Goal: Task Accomplishment & Management: Contribute content

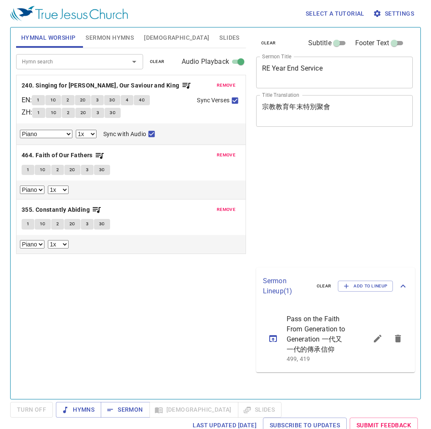
select select "1"
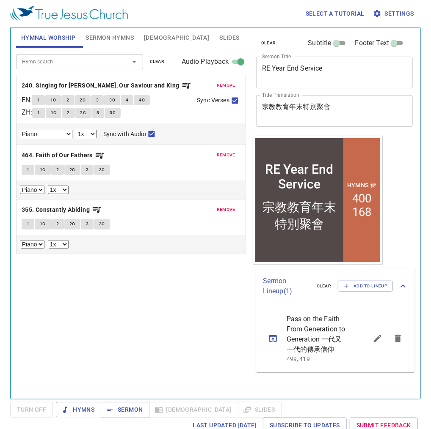
click at [98, 37] on span "Sermon Hymns" at bounding box center [109, 38] width 48 height 11
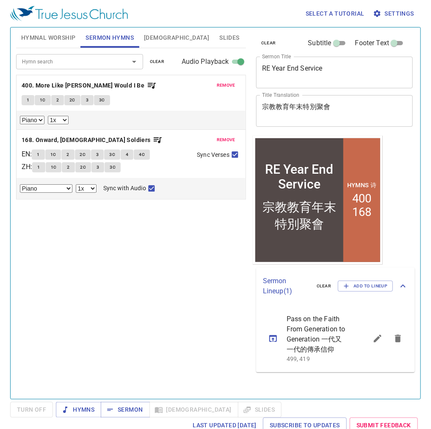
click at [64, 42] on span "Hymnal Worship" at bounding box center [48, 38] width 55 height 11
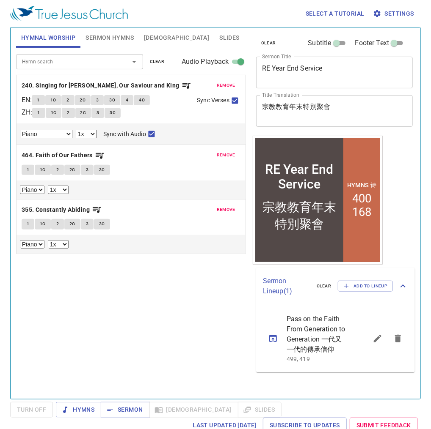
click at [59, 58] on input "Hymn search" at bounding box center [67, 62] width 97 height 10
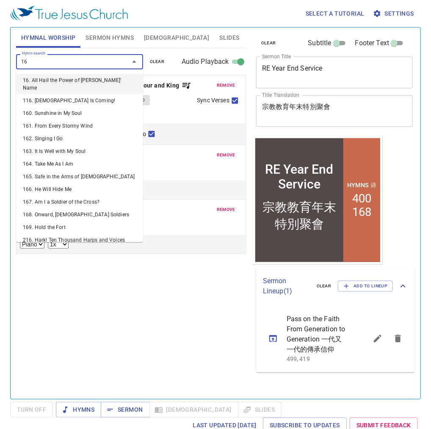
type input "167"
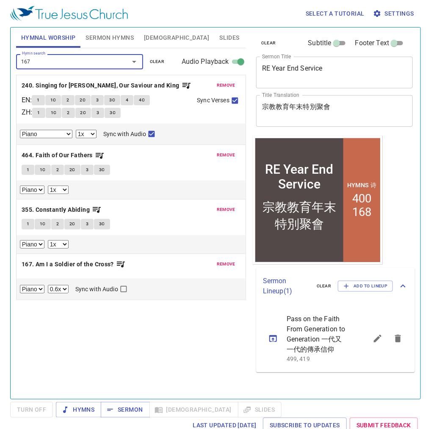
select select "1"
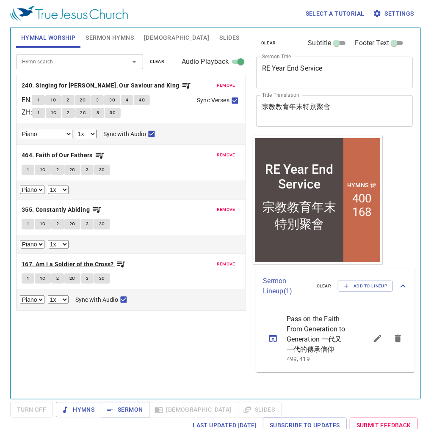
click at [71, 264] on b "167. Am I a Soldier of the Cross?" at bounding box center [68, 264] width 92 height 11
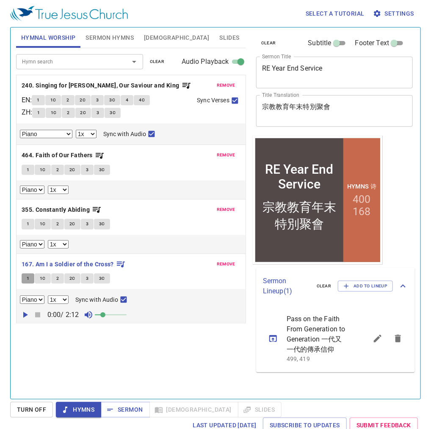
click at [27, 279] on span "1" at bounding box center [28, 279] width 3 height 8
checkbox input "false"
click at [228, 157] on span "remove" at bounding box center [226, 155] width 19 height 8
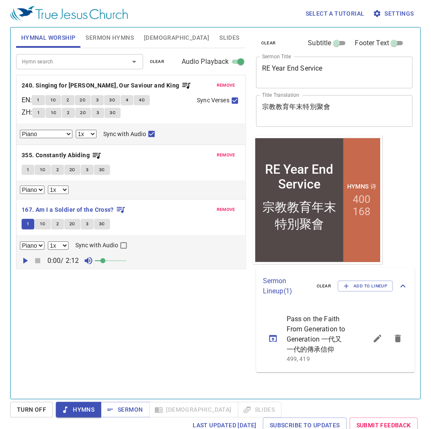
click at [228, 157] on span "remove" at bounding box center [226, 155] width 19 height 8
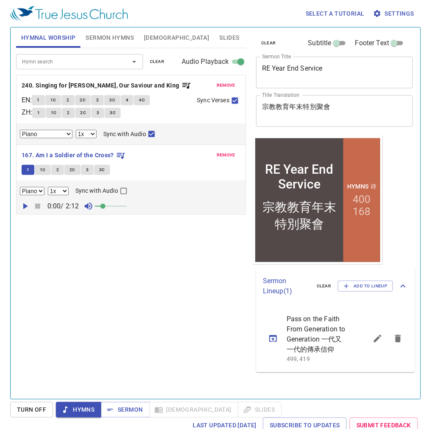
click at [227, 82] on span "remove" at bounding box center [226, 86] width 19 height 8
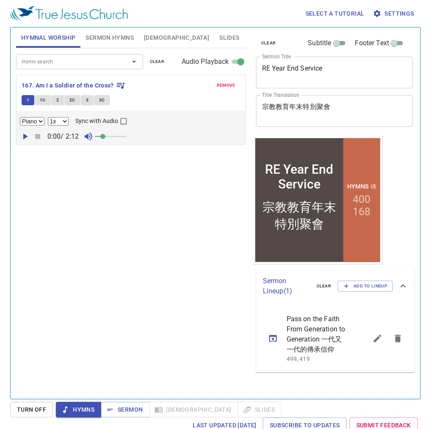
click at [44, 101] on span "1C" at bounding box center [43, 100] width 6 height 8
click at [58, 98] on button "2" at bounding box center [57, 100] width 13 height 10
click at [71, 97] on span "2C" at bounding box center [72, 100] width 6 height 8
click at [86, 100] on span "3" at bounding box center [87, 100] width 3 height 8
click at [102, 103] on span "3C" at bounding box center [102, 100] width 6 height 8
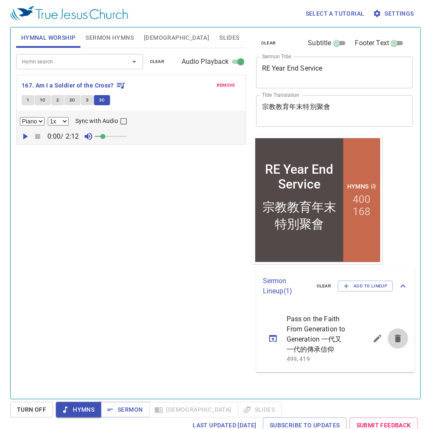
click at [402, 339] on icon "sermon lineup list" at bounding box center [398, 339] width 10 height 10
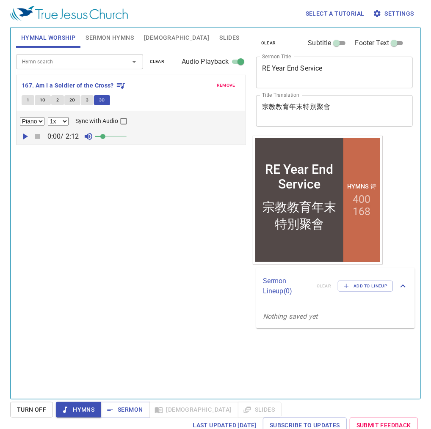
click at [150, 41] on span "Bible" at bounding box center [176, 38] width 65 height 11
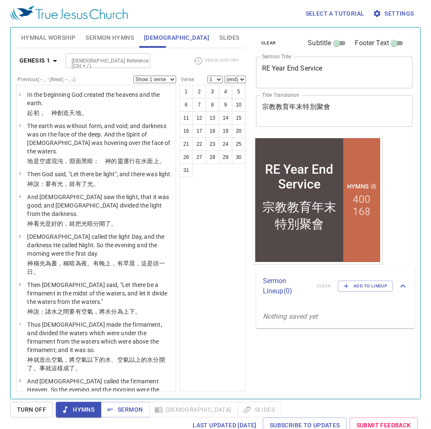
click at [113, 57] on input "Bible Reference (Ctrl + /)" at bounding box center [101, 61] width 66 height 10
click at [95, 57] on input "jud 7" at bounding box center [101, 52] width 66 height 10
click at [91, 71] on li "Jud 1" at bounding box center [107, 75] width 85 height 13
type input "jud"
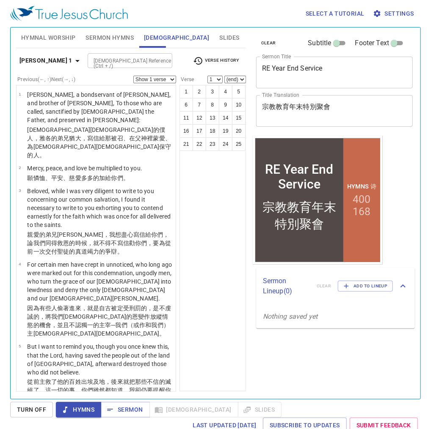
click at [90, 63] on input "Bible Reference (Ctrl + /)" at bounding box center [123, 61] width 66 height 10
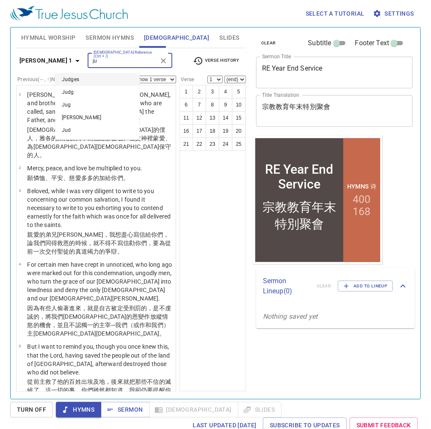
click at [87, 77] on li "Judges" at bounding box center [97, 79] width 85 height 13
type input "ju"
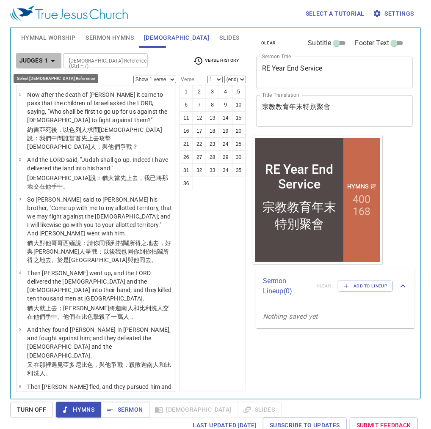
click at [48, 61] on icon "button" at bounding box center [53, 61] width 10 height 10
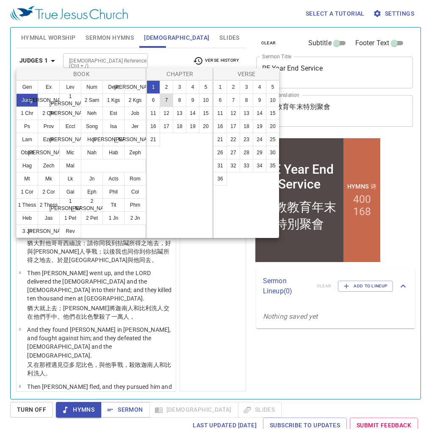
click at [168, 101] on button "7" at bounding box center [166, 100] width 14 height 14
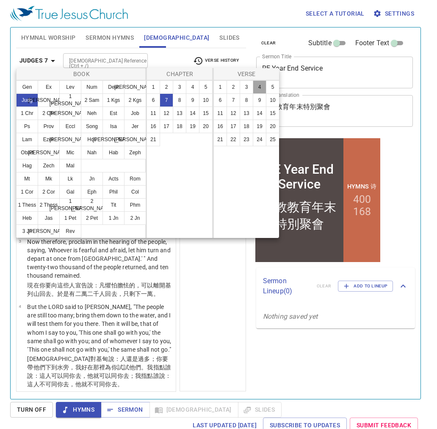
click at [257, 87] on button "4" at bounding box center [260, 87] width 14 height 14
select select "4"
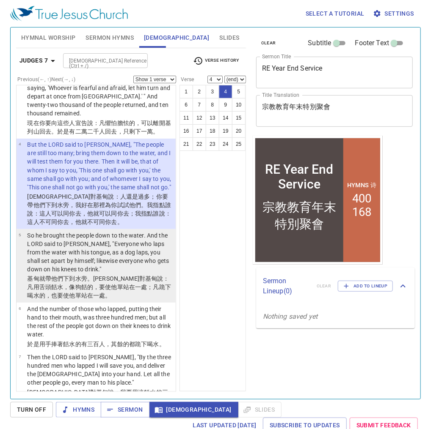
scroll to position [169, 0]
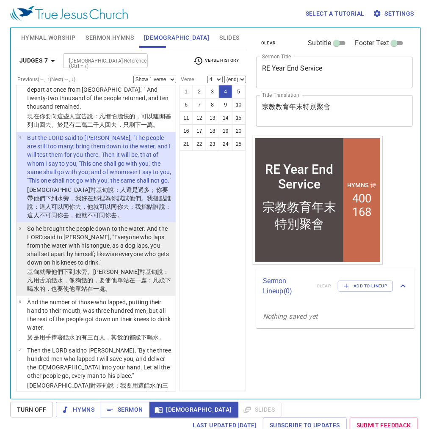
click at [90, 259] on p "So he brought the people down to the water. And the LORD said to Gideon, "Every…" at bounding box center [100, 246] width 146 height 42
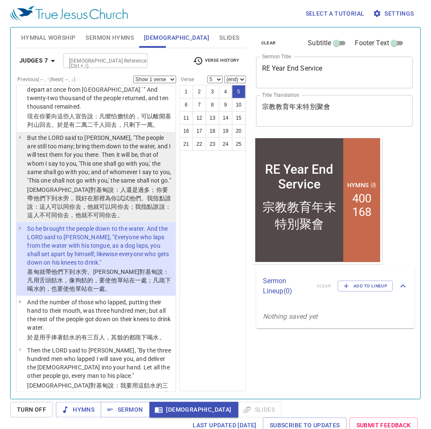
click at [107, 212] on p "耶和華 對基甸 說 ：人 還是過多 ；你要帶他們下 到水 旁，我好在那裡為你試試 他們。我指點誰說 ：這人可以同你去 ，他就可以同你去 ；我指點誰說 ：這人不…" at bounding box center [100, 203] width 146 height 34
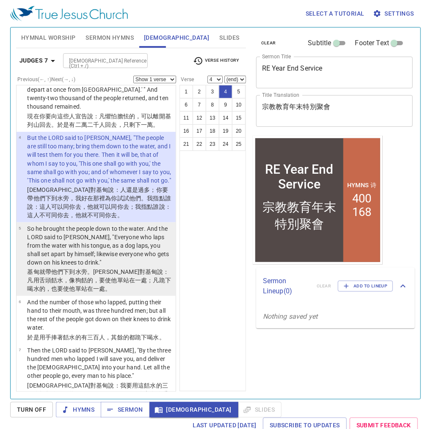
click at [112, 264] on p "So he brought the people down to the water. And the LORD said to Gideon, "Every…" at bounding box center [100, 246] width 146 height 42
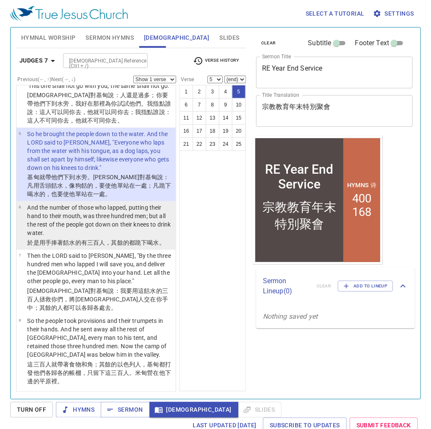
scroll to position [271, 0]
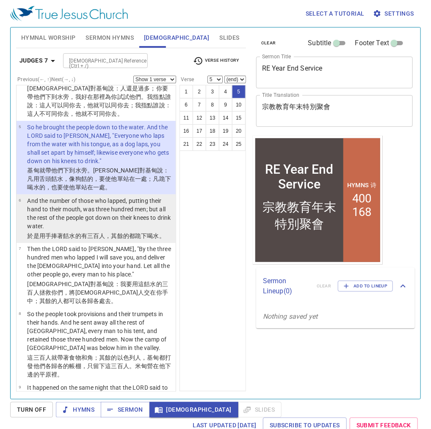
click at [128, 212] on p "And the number of those who lapped, putting their hand to their mouth, was thre…" at bounding box center [100, 214] width 146 height 34
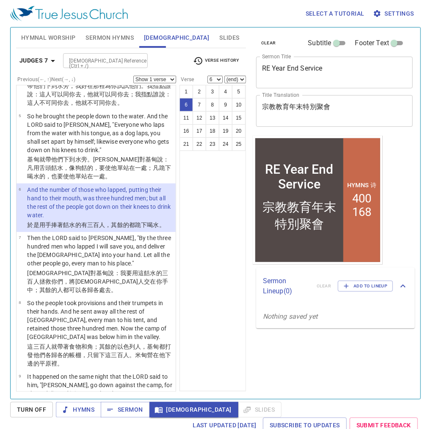
scroll to position [305, 0]
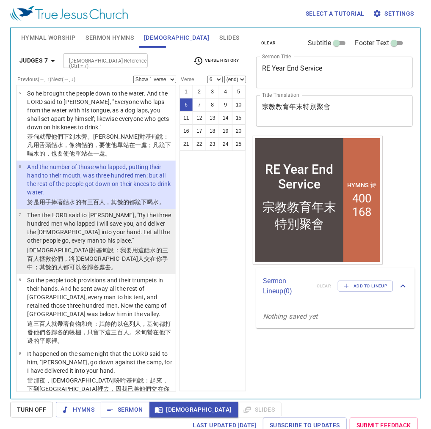
click at [100, 238] on p "Then the LORD said to Gideon, "By the three hundred men who lapped I will save …" at bounding box center [100, 228] width 146 height 34
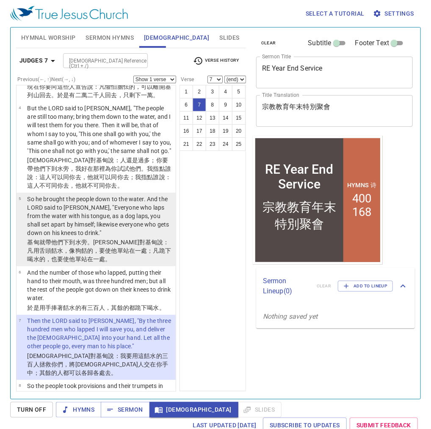
scroll to position [203, 0]
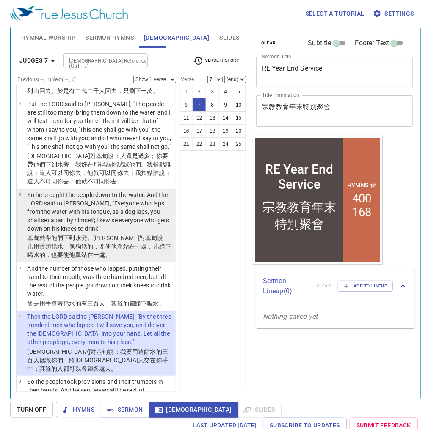
click at [129, 243] on wh3322 "在一處；凡跪下 喝 水的，也要使他單站在一處。" at bounding box center [99, 250] width 144 height 15
select select "5"
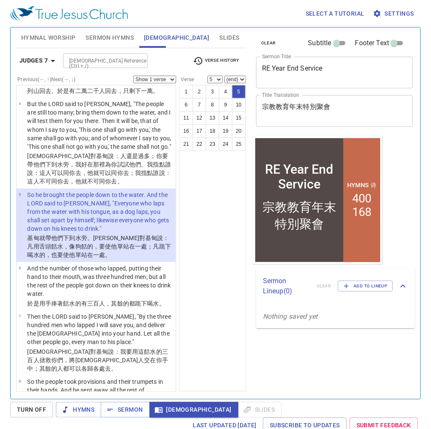
drag, startPoint x: 129, startPoint y: 243, endPoint x: 143, endPoint y: 252, distance: 17.1
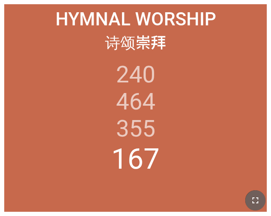
click at [254, 199] on icon "button" at bounding box center [255, 200] width 10 height 10
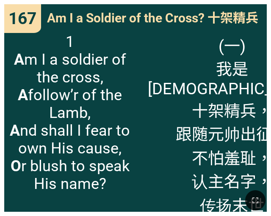
drag, startPoint x: 256, startPoint y: 198, endPoint x: 635, endPoint y: 312, distance: 396.1
click at [256, 198] on icon "button" at bounding box center [255, 201] width 6 height 6
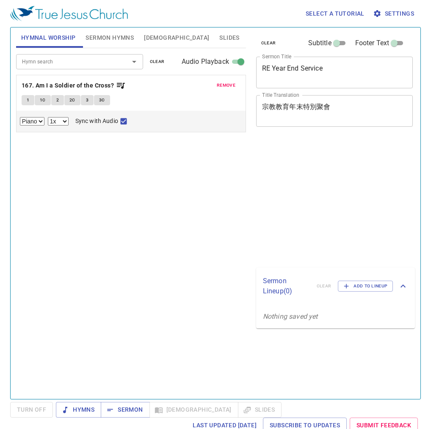
select select "1"
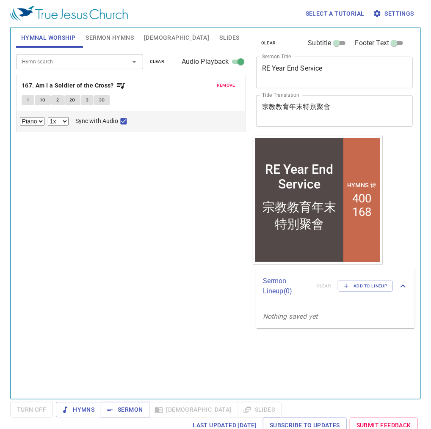
click at [102, 42] on span "Sermon Hymns" at bounding box center [109, 38] width 48 height 11
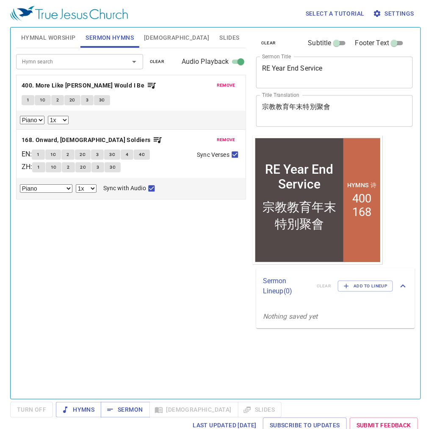
click at [160, 43] on button "Bible" at bounding box center [176, 37] width 75 height 20
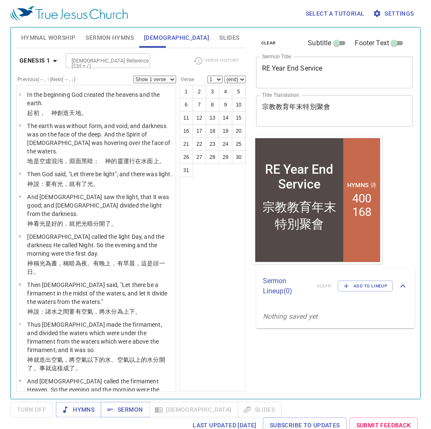
click at [110, 56] on input "Bible Reference (Ctrl + /)" at bounding box center [101, 61] width 66 height 10
click at [93, 75] on li "Judges" at bounding box center [107, 79] width 85 height 13
type input "judge"
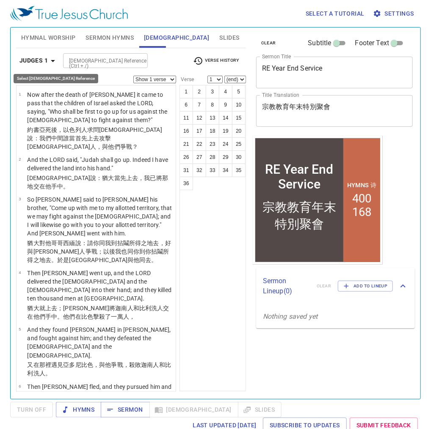
click at [51, 56] on icon "button" at bounding box center [53, 61] width 10 height 10
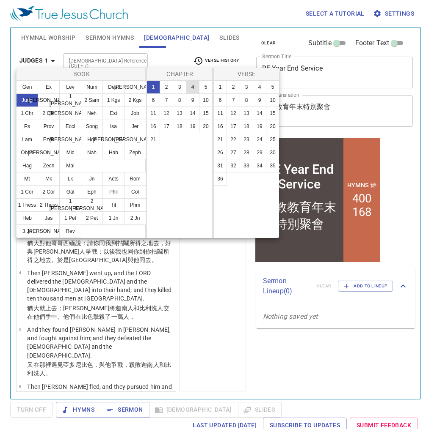
click at [190, 89] on button "4" at bounding box center [193, 87] width 14 height 14
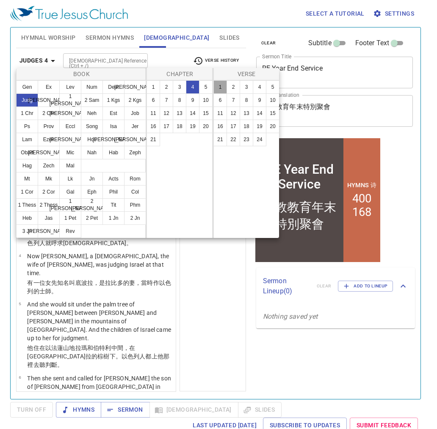
click at [218, 88] on button "1" at bounding box center [220, 87] width 14 height 14
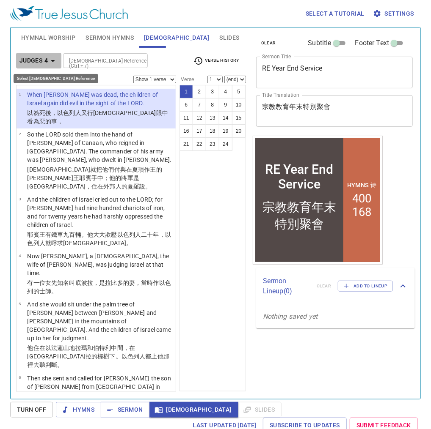
click at [48, 61] on icon "button" at bounding box center [53, 61] width 10 height 10
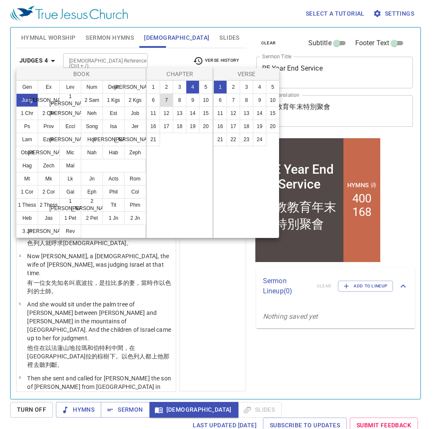
click at [167, 101] on button "7" at bounding box center [166, 100] width 14 height 14
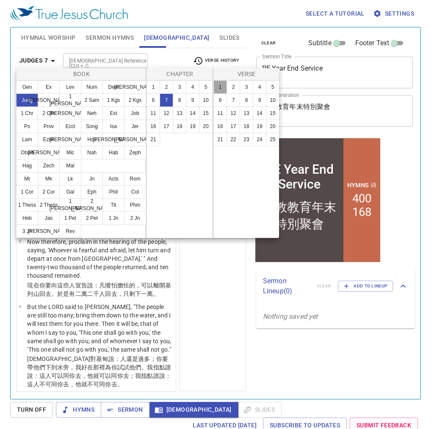
click at [222, 89] on button "1" at bounding box center [220, 87] width 14 height 14
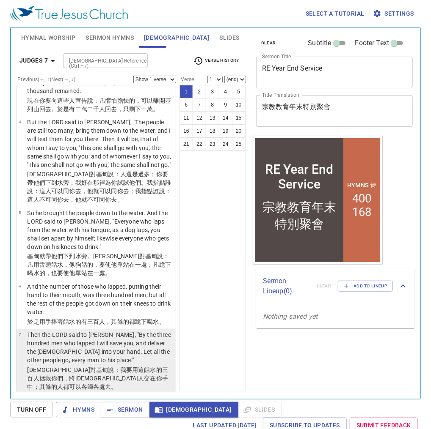
scroll to position [203, 0]
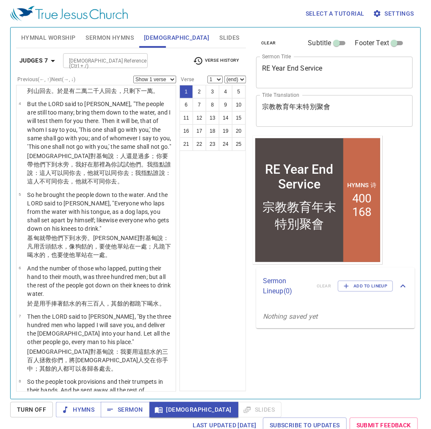
click at [236, 10] on div "Select a tutorial Settings" at bounding box center [213, 13] width 407 height 27
click at [57, 44] on button "Hymnal Worship" at bounding box center [48, 37] width 65 height 20
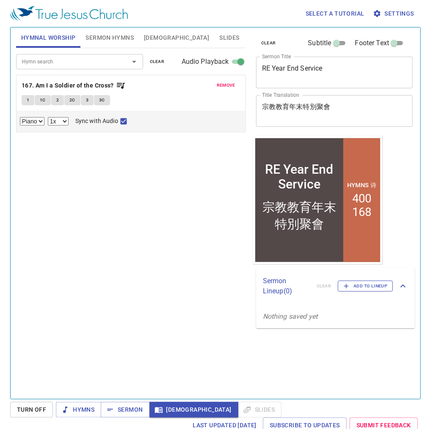
click at [351, 288] on span "Add to Lineup" at bounding box center [365, 287] width 44 height 8
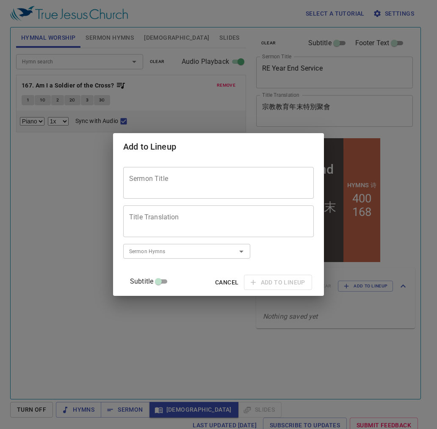
click at [194, 189] on textarea "Sermon Title" at bounding box center [218, 183] width 179 height 16
paste textarea "2025 AGTM 教員全員會議"
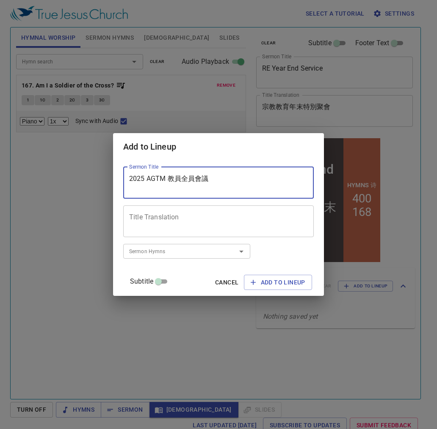
type textarea "2025 AGTM 教員全員會議"
click at [191, 213] on div "Title Translation" at bounding box center [218, 222] width 190 height 32
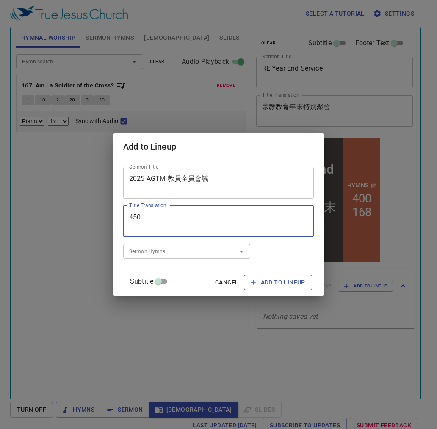
type textarea "450"
click at [280, 284] on span "Add to Lineup" at bounding box center [277, 282] width 55 height 11
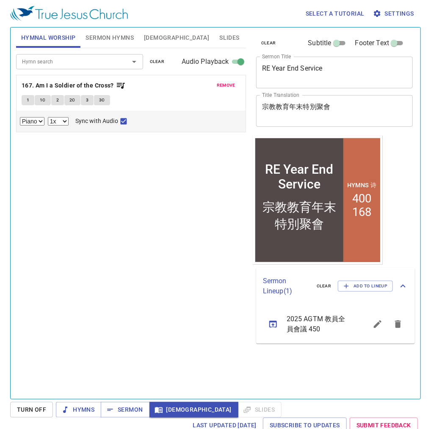
click at [276, 325] on icon "sermon lineup list" at bounding box center [273, 324] width 10 height 10
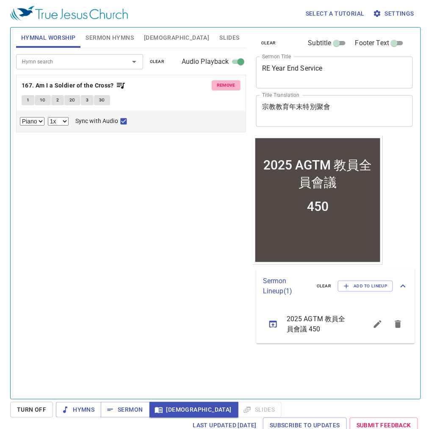
click at [229, 84] on span "remove" at bounding box center [226, 86] width 19 height 8
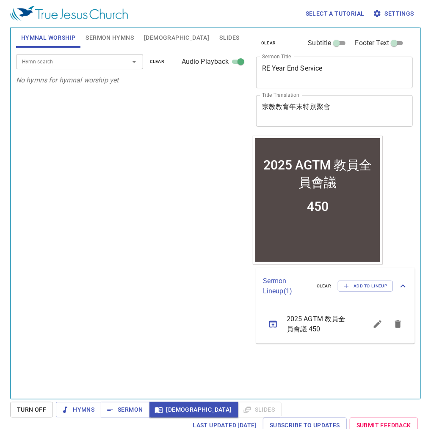
click at [112, 37] on span "Sermon Hymns" at bounding box center [109, 38] width 48 height 11
click at [95, 57] on input "Hymn search" at bounding box center [67, 62] width 97 height 10
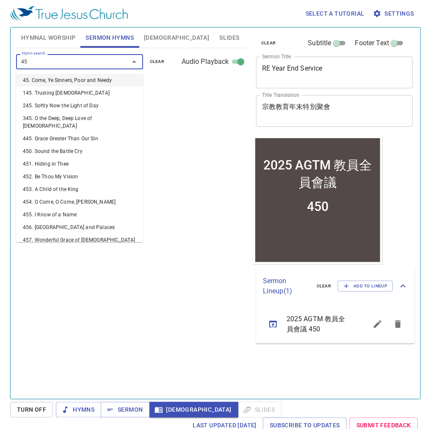
type input "450"
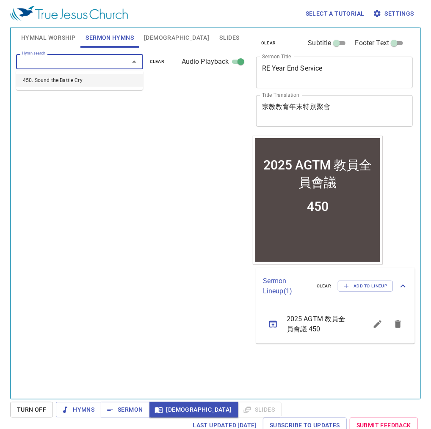
select select "1"
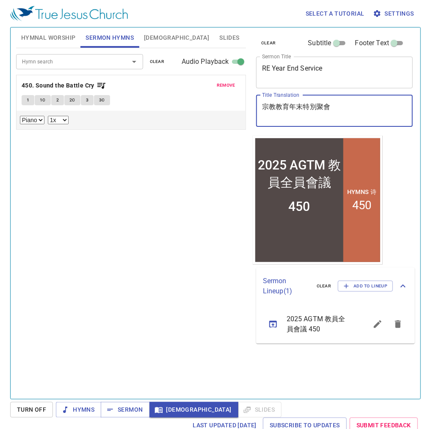
click at [318, 108] on textarea "450" at bounding box center [334, 111] width 145 height 16
type textarea "4"
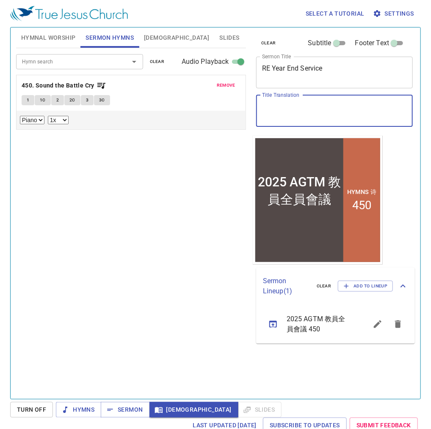
click at [154, 201] on div "Hymn search Hymn search clear Audio Playback remove 450. Sound the Battle Cry 1…" at bounding box center [131, 220] width 230 height 344
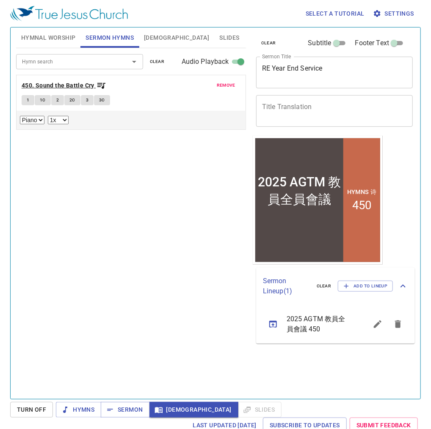
click at [42, 88] on b "450. Sound the Battle Cry" at bounding box center [58, 85] width 73 height 11
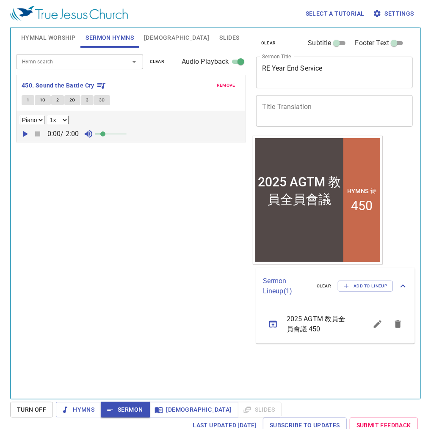
click at [31, 101] on button "1" at bounding box center [28, 100] width 13 height 10
click at [74, 98] on span "2C" at bounding box center [72, 100] width 6 height 8
click at [84, 97] on button "3" at bounding box center [87, 100] width 13 height 10
click at [100, 102] on span "3C" at bounding box center [102, 100] width 6 height 8
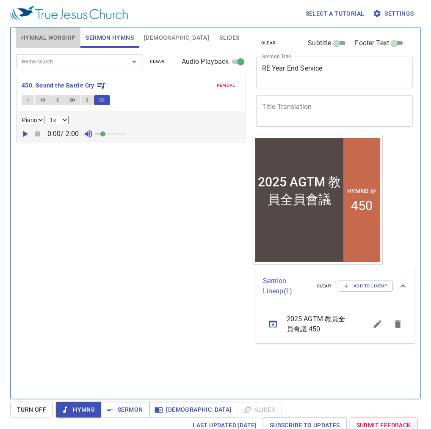
click at [59, 40] on span "Hymnal Worship" at bounding box center [48, 38] width 55 height 11
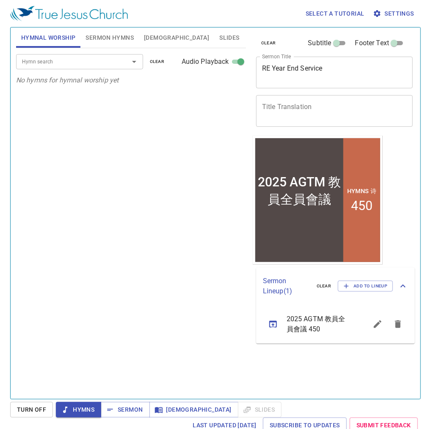
drag, startPoint x: 138, startPoint y: 43, endPoint x: 147, endPoint y: 41, distance: 9.2
click at [139, 42] on div "Hymnal Worship Sermon Hymns Bible Slides" at bounding box center [131, 37] width 230 height 20
click at [147, 41] on span "Bible" at bounding box center [176, 38] width 65 height 11
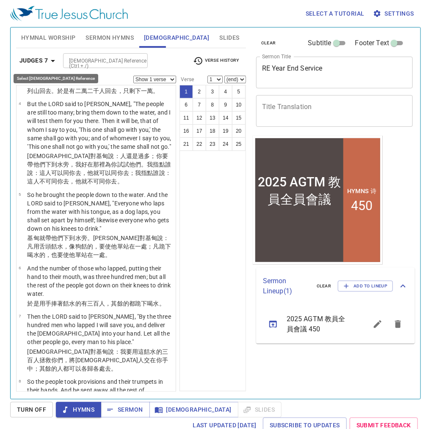
click at [39, 55] on b "Judges 7" at bounding box center [33, 60] width 28 height 11
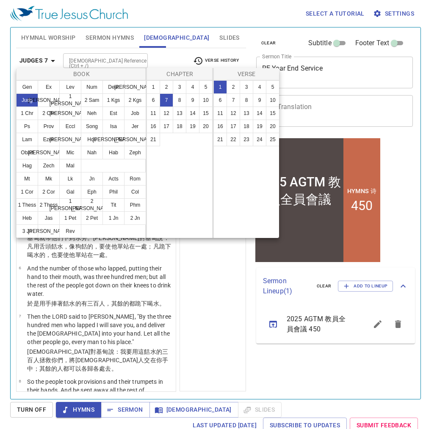
click at [81, 58] on div at bounding box center [218, 214] width 437 height 429
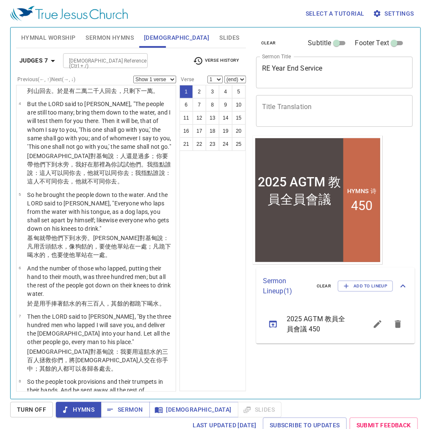
click at [78, 60] on input "Bible Reference (Ctrl + /)" at bounding box center [99, 61] width 66 height 10
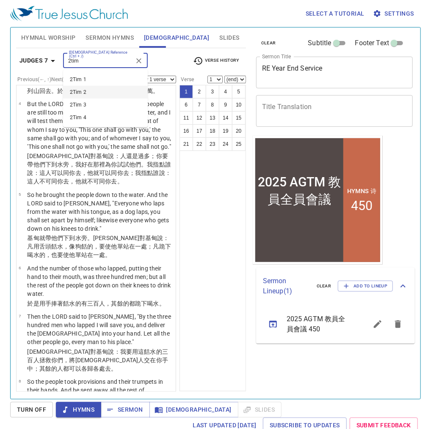
click at [89, 93] on li "2Tim 2" at bounding box center [105, 92] width 85 height 13
type input "2tim"
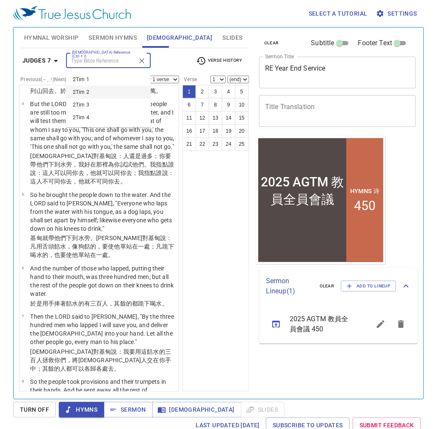
scroll to position [0, 0]
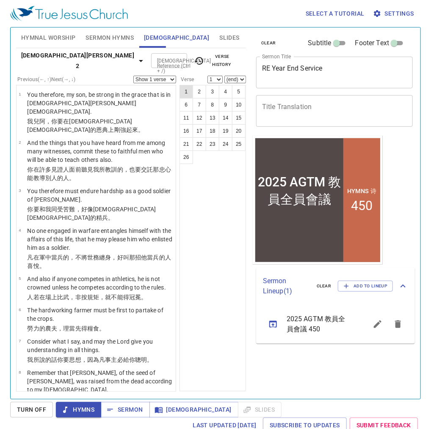
click at [187, 92] on button "1" at bounding box center [186, 92] width 14 height 14
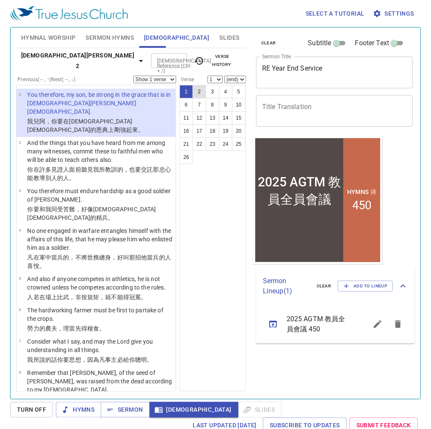
click at [196, 91] on button "2" at bounding box center [199, 92] width 14 height 14
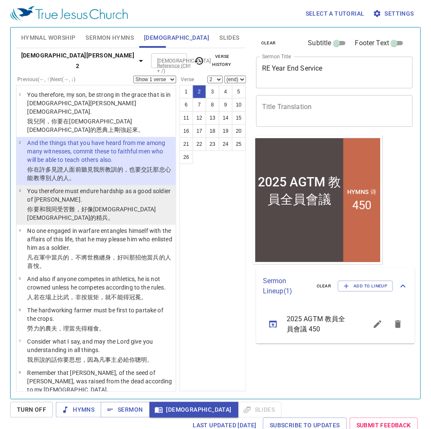
click at [102, 187] on p "You therefore must endure hardship as a good soldier of Jesus Christ." at bounding box center [100, 195] width 146 height 17
select select "3"
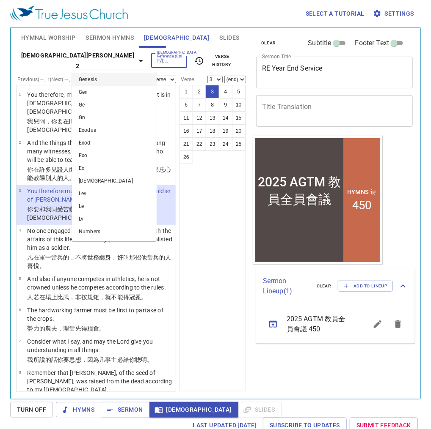
click at [154, 60] on input "Bible Reference (Ctrl + /)" at bounding box center [162, 61] width 17 height 10
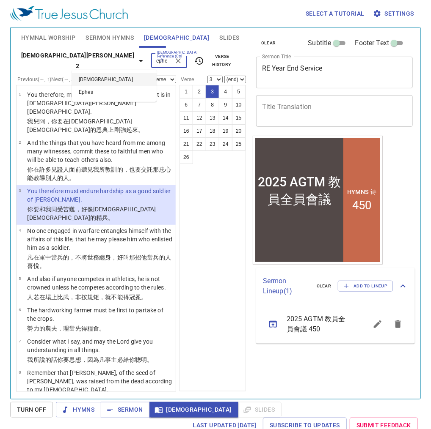
click at [99, 78] on li "Ephesians" at bounding box center [114, 79] width 85 height 13
type input "ephe"
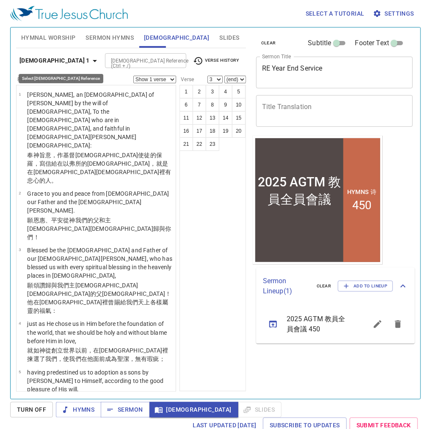
click at [55, 58] on b "Ephesians 1" at bounding box center [54, 60] width 70 height 11
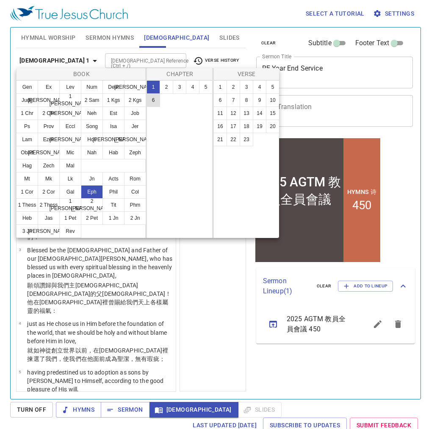
click at [158, 97] on button "6" at bounding box center [153, 100] width 14 height 14
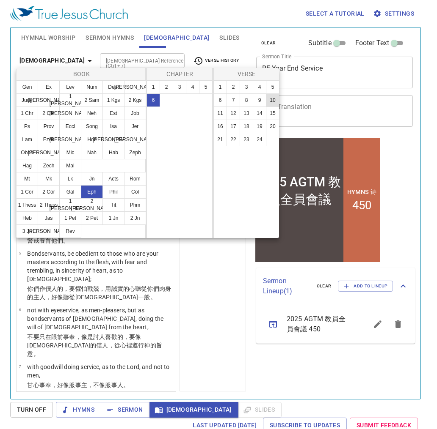
click at [271, 101] on button "10" at bounding box center [273, 100] width 14 height 14
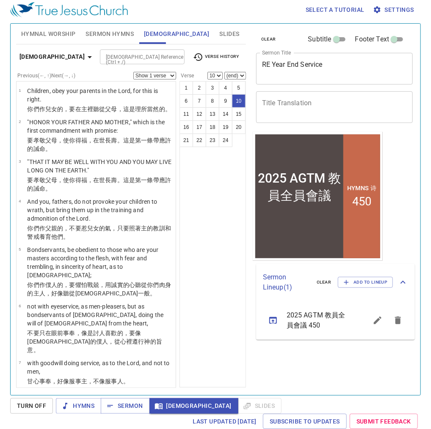
scroll to position [270, 0]
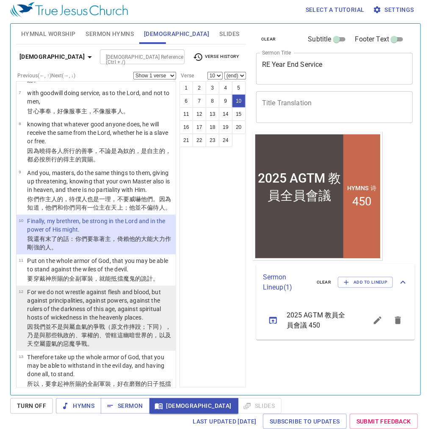
click at [123, 296] on p "For we do not wrestle against flesh and blood, but against principalities, agai…" at bounding box center [100, 305] width 146 height 34
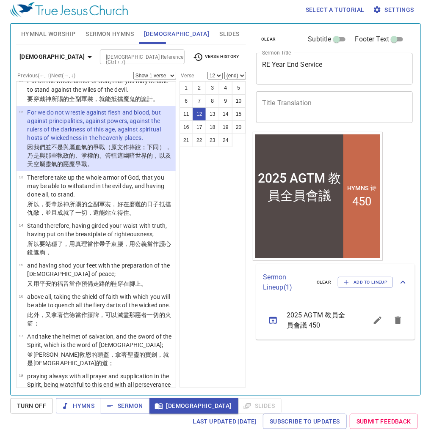
scroll to position [473, 0]
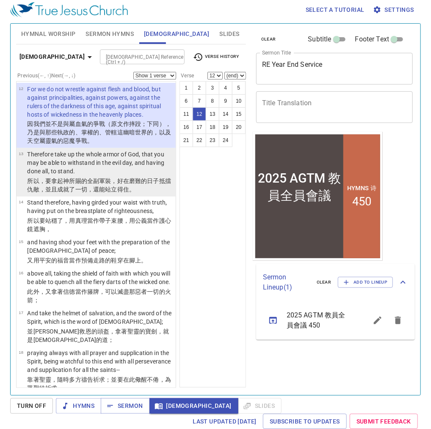
click at [82, 173] on p "Therefore take up the whole armor of God, that you may be able to withstand in …" at bounding box center [100, 162] width 146 height 25
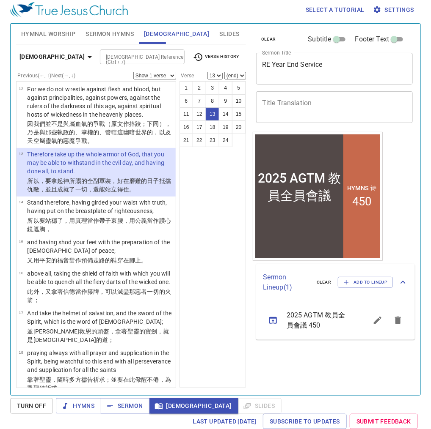
click at [124, 61] on input "Bible Reference (Ctrl + /)" at bounding box center [135, 57] width 66 height 10
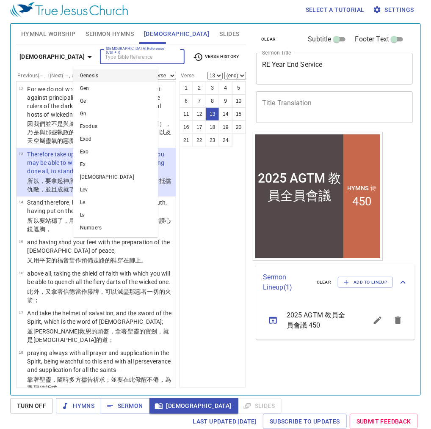
click at [217, 154] on div "1 2 3 4 5 6 7 8 9 10 11 12 13 14 15 16 17 18 19 20 21 22 23 24" at bounding box center [212, 234] width 66 height 307
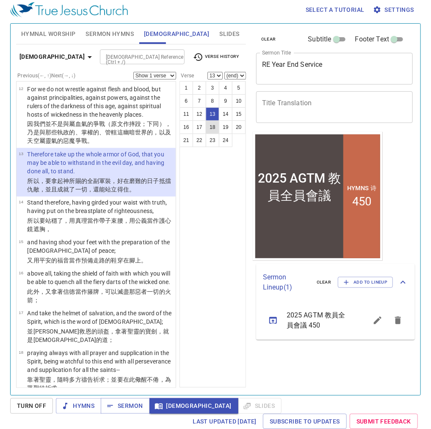
click at [213, 126] on button "18" at bounding box center [213, 128] width 14 height 14
select select "18"
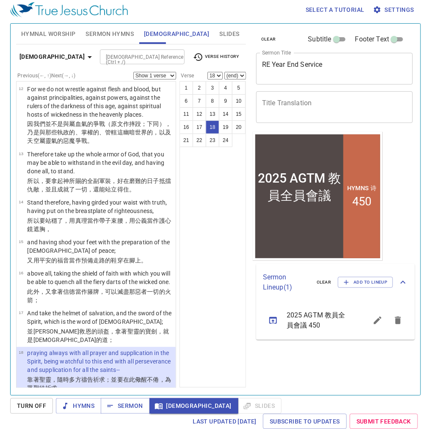
scroll to position [610, 0]
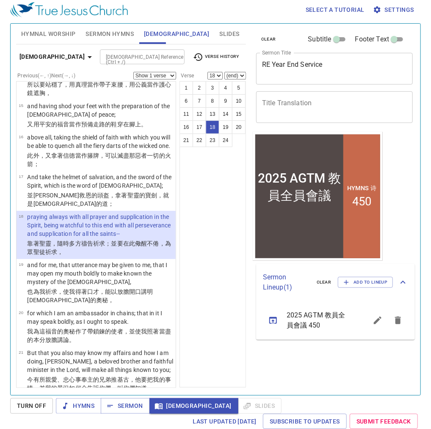
click at [223, 173] on div "1 2 3 4 5 6 7 8 9 10 11 12 13 14 15 16 17 18 19 20 21 22 23 24" at bounding box center [212, 234] width 66 height 307
click at [193, 182] on div "1 2 3 4 5 6 7 8 9 10 11 12 13 14 15 16 17 18 19 20 21 22 23 24" at bounding box center [212, 234] width 66 height 307
click at [102, 55] on input "Bible Reference (Ctrl + /)" at bounding box center [135, 57] width 66 height 10
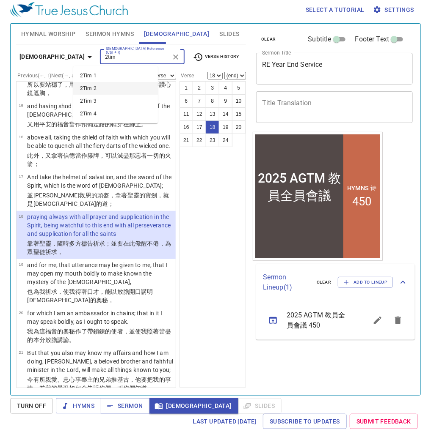
click at [137, 88] on li "2Tim 2" at bounding box center [115, 88] width 85 height 13
type input "2tim"
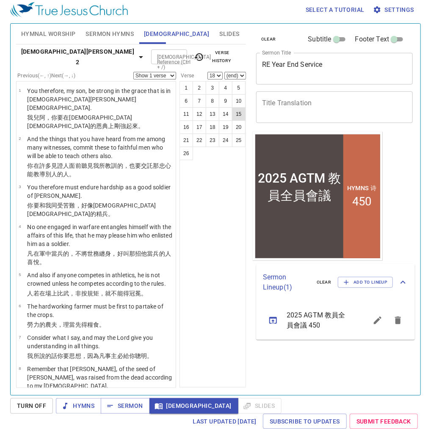
click at [237, 112] on button "15" at bounding box center [239, 114] width 14 height 14
select select "15"
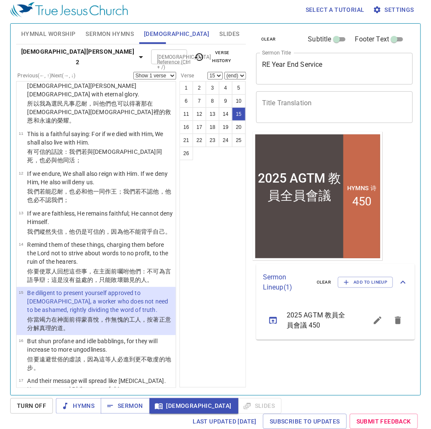
click at [154, 58] on input "Bible Reference (Ctrl + /)" at bounding box center [162, 57] width 17 height 10
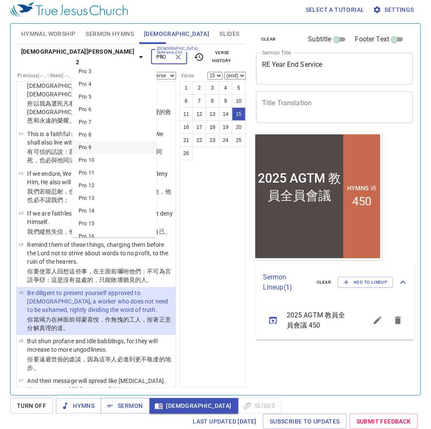
scroll to position [34, 0]
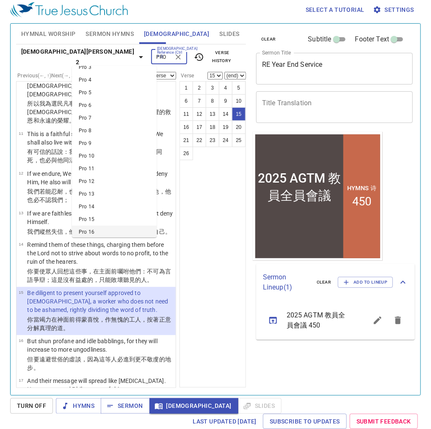
click at [100, 228] on li "Pro 16" at bounding box center [114, 232] width 85 height 13
type input "PRO"
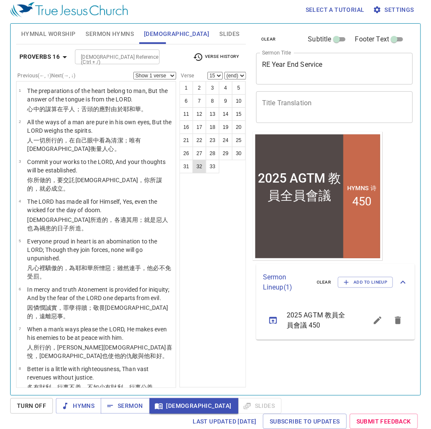
click at [200, 168] on button "32" at bounding box center [199, 167] width 14 height 14
select select "32"
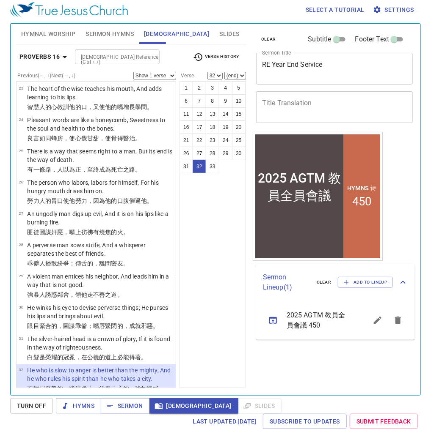
click at [201, 218] on div "1 2 3 4 5 6 7 8 9 10 11 12 13 14 15 16 17 18 19 20 21 22 23 24 25 26 27 28 29 3…" at bounding box center [212, 234] width 66 height 307
click at [110, 56] on input "Bible Reference (Ctrl + /)" at bounding box center [110, 57] width 66 height 10
click at [106, 72] on li "1 Corinthians" at bounding box center [117, 75] width 85 height 13
type input "1 CORI"
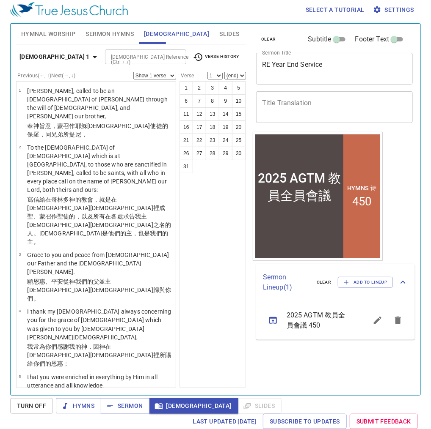
click at [65, 57] on b "1 Corinthians 1" at bounding box center [54, 57] width 70 height 11
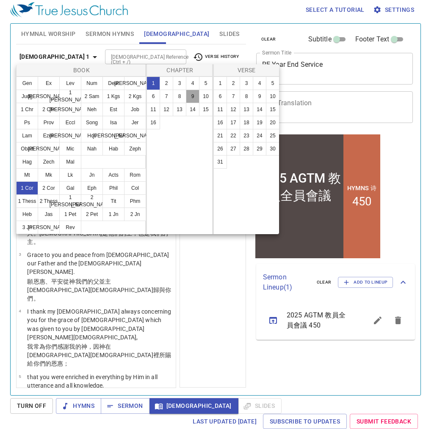
click at [195, 100] on button "9" at bounding box center [193, 97] width 14 height 14
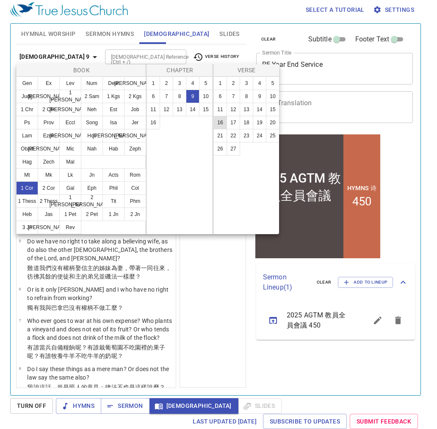
click at [223, 120] on button "16" at bounding box center [220, 123] width 14 height 14
select select "16"
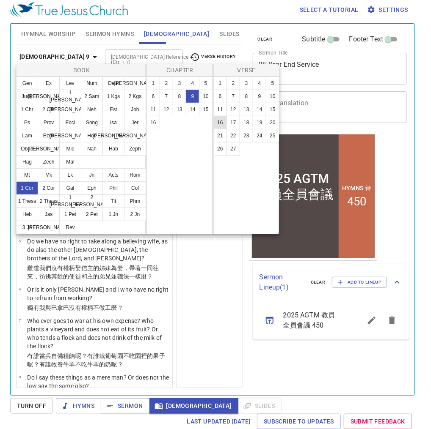
scroll to position [547, 0]
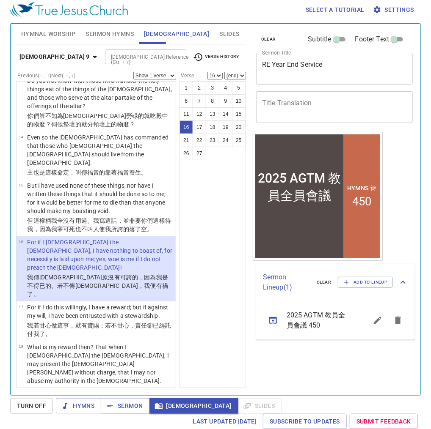
click at [198, 244] on div "1 2 3 4 5 6 7 8 9 10 11 12 13 14 15 16 17 18 19 20 21 22 23 24 25 26 27" at bounding box center [212, 234] width 66 height 307
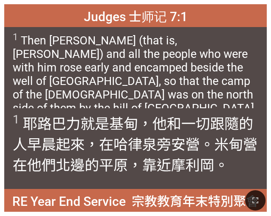
click at [264, 9] on div "Judges 士师记 7:1" at bounding box center [135, 15] width 262 height 23
click at [250, 201] on icon "button" at bounding box center [255, 200] width 10 height 10
